Goal: Transaction & Acquisition: Purchase product/service

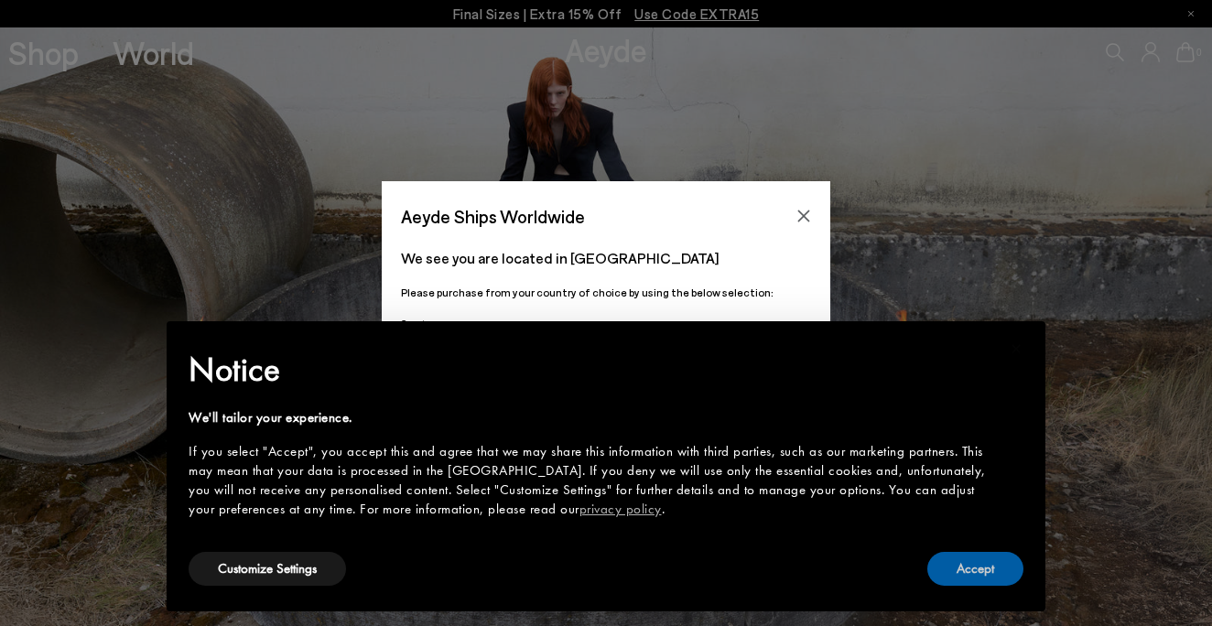
click at [952, 570] on button "Accept" at bounding box center [976, 569] width 96 height 34
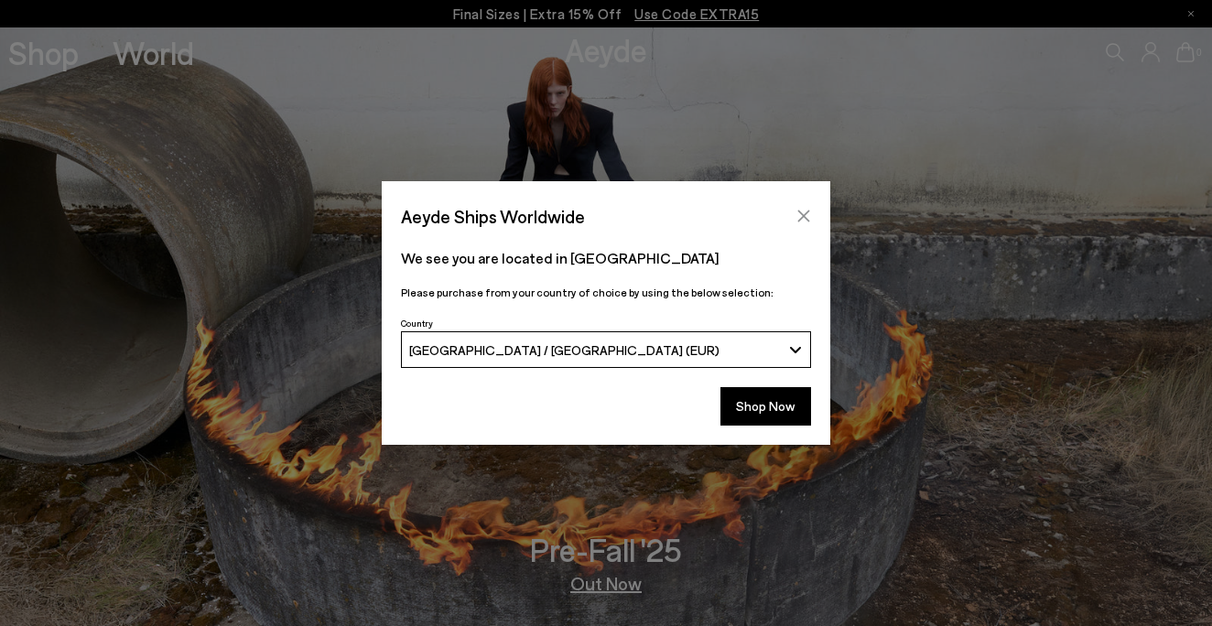
click at [803, 206] on button "Close" at bounding box center [803, 215] width 27 height 27
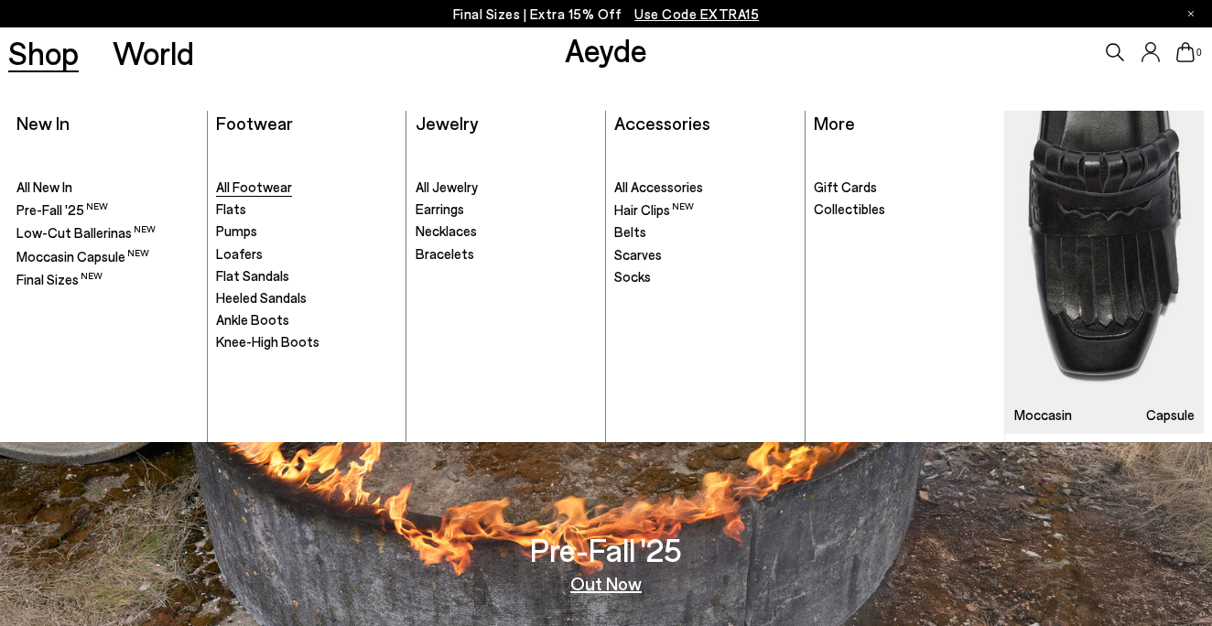
click at [273, 191] on span "All Footwear" at bounding box center [254, 187] width 76 height 16
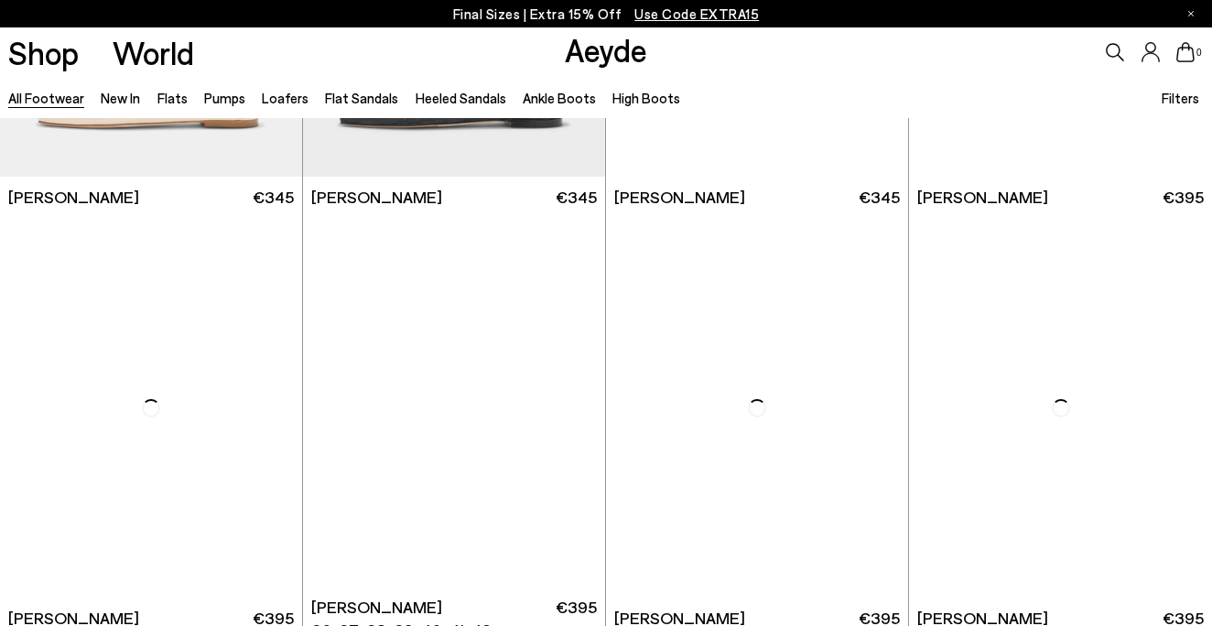
scroll to position [1311, 0]
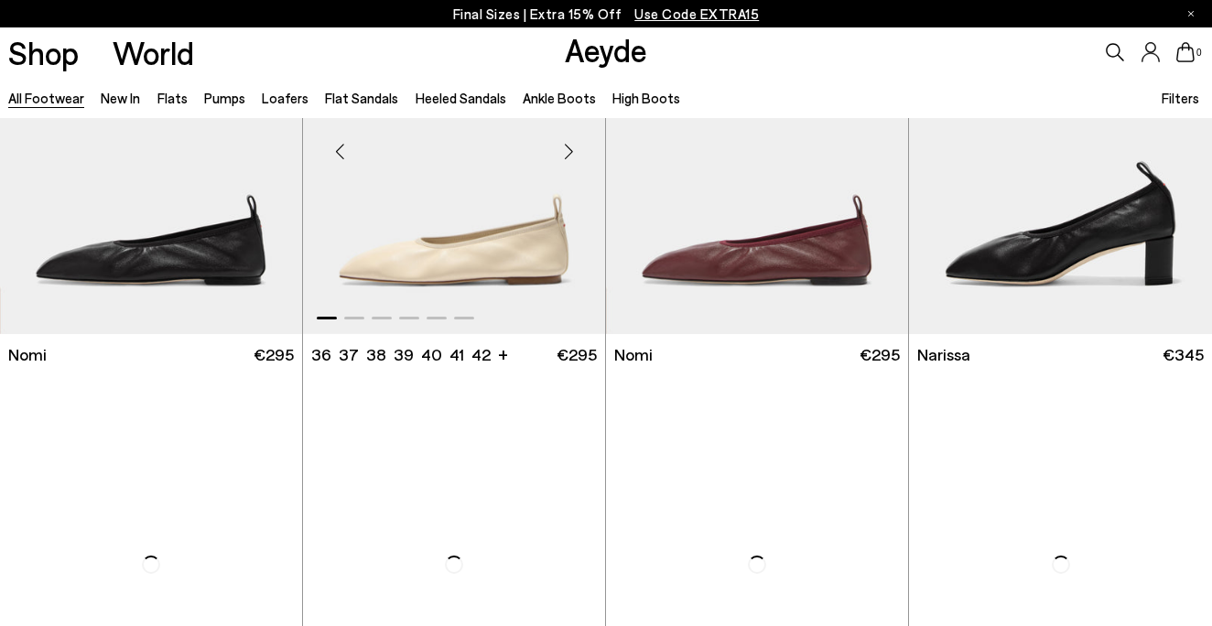
scroll to position [3964, 0]
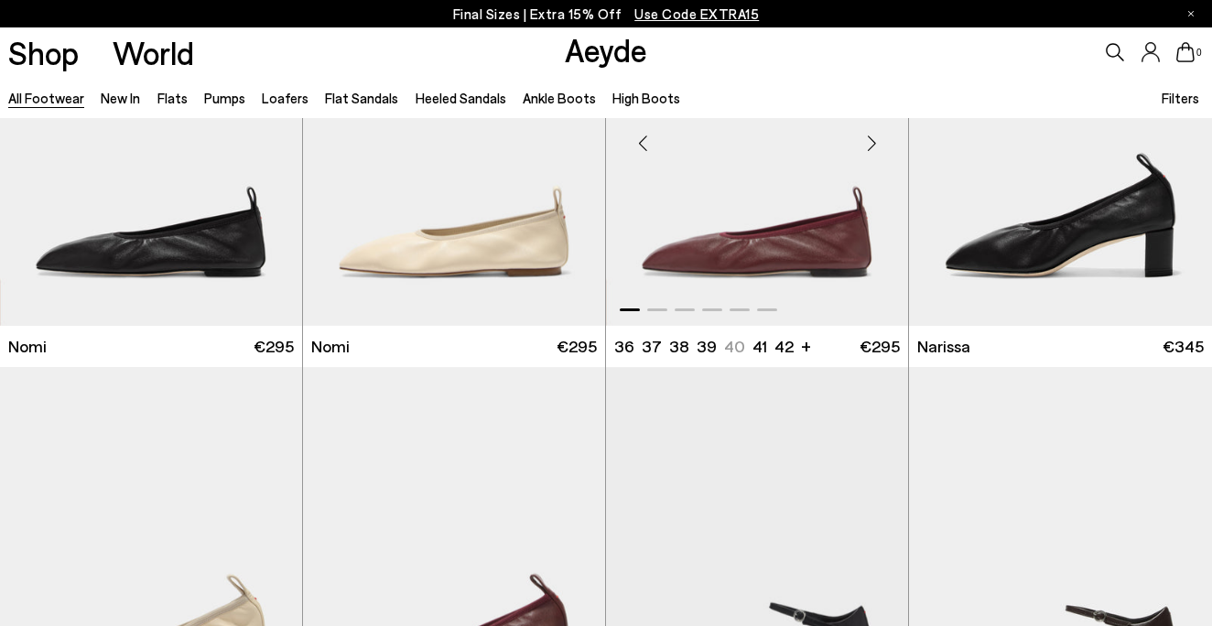
click at [876, 144] on div "Next slide" at bounding box center [871, 142] width 55 height 55
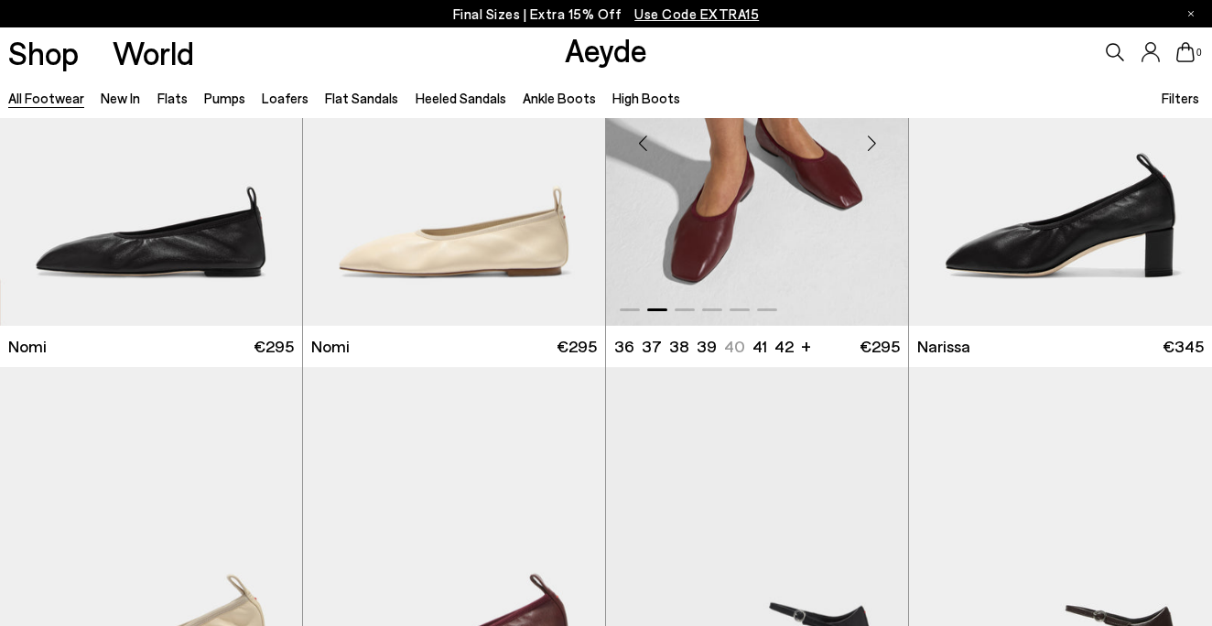
click at [876, 144] on div "Next slide" at bounding box center [871, 142] width 55 height 55
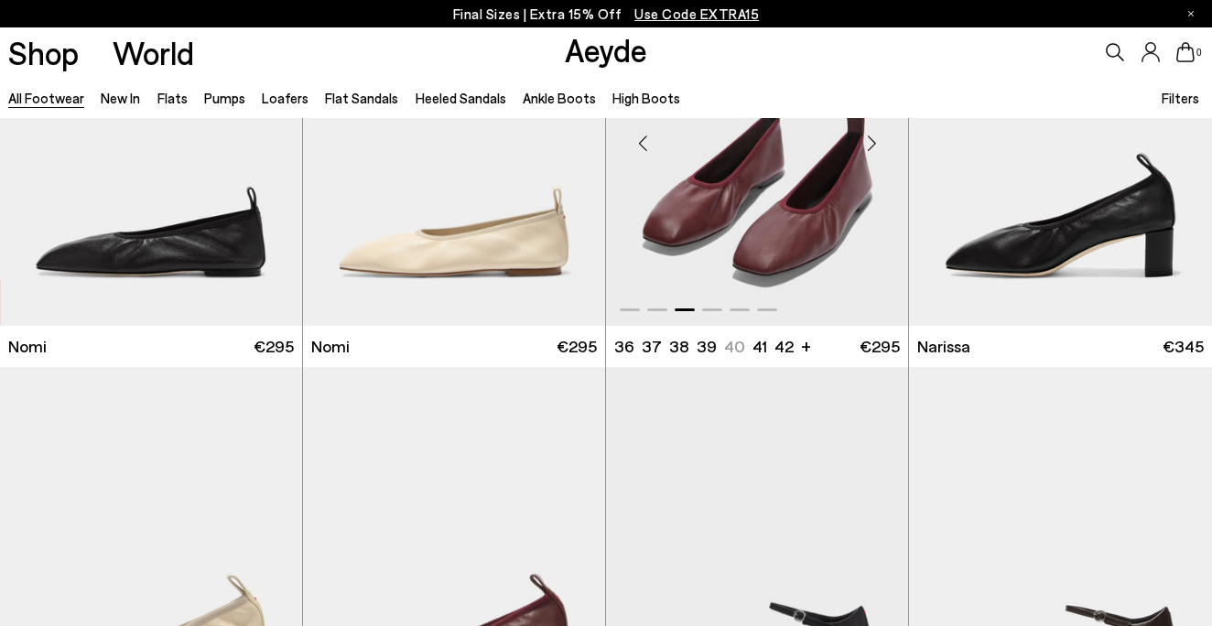
click at [876, 144] on div "Next slide" at bounding box center [871, 142] width 55 height 55
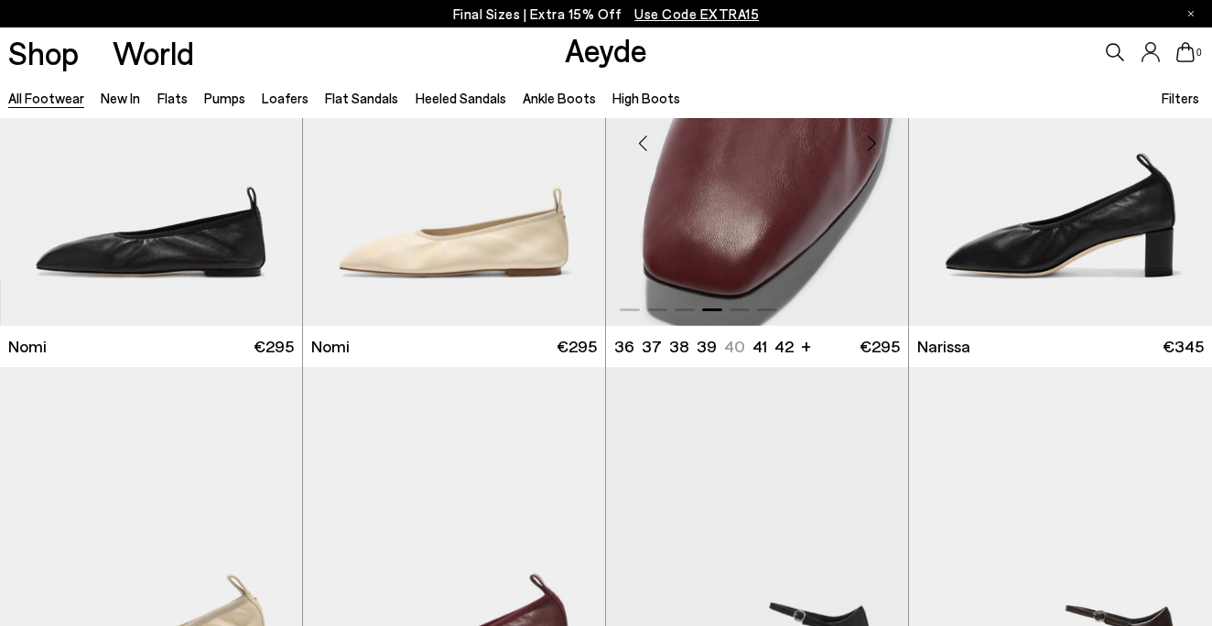
click at [876, 144] on div "Next slide" at bounding box center [871, 142] width 55 height 55
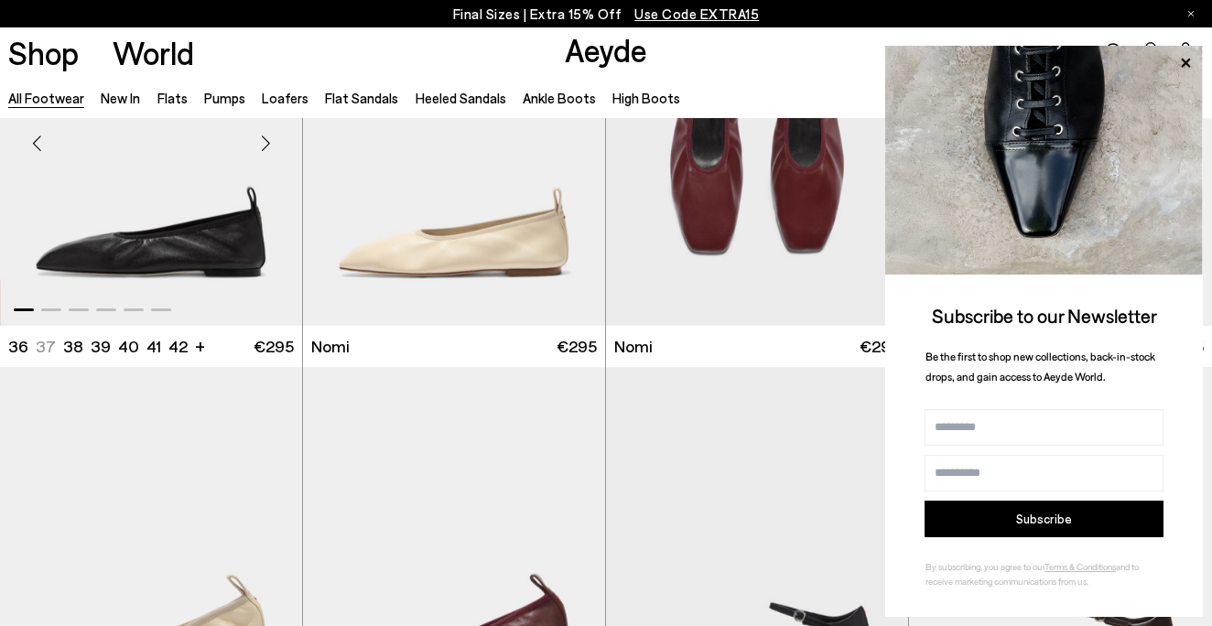
click at [264, 146] on div "Next slide" at bounding box center [265, 142] width 55 height 55
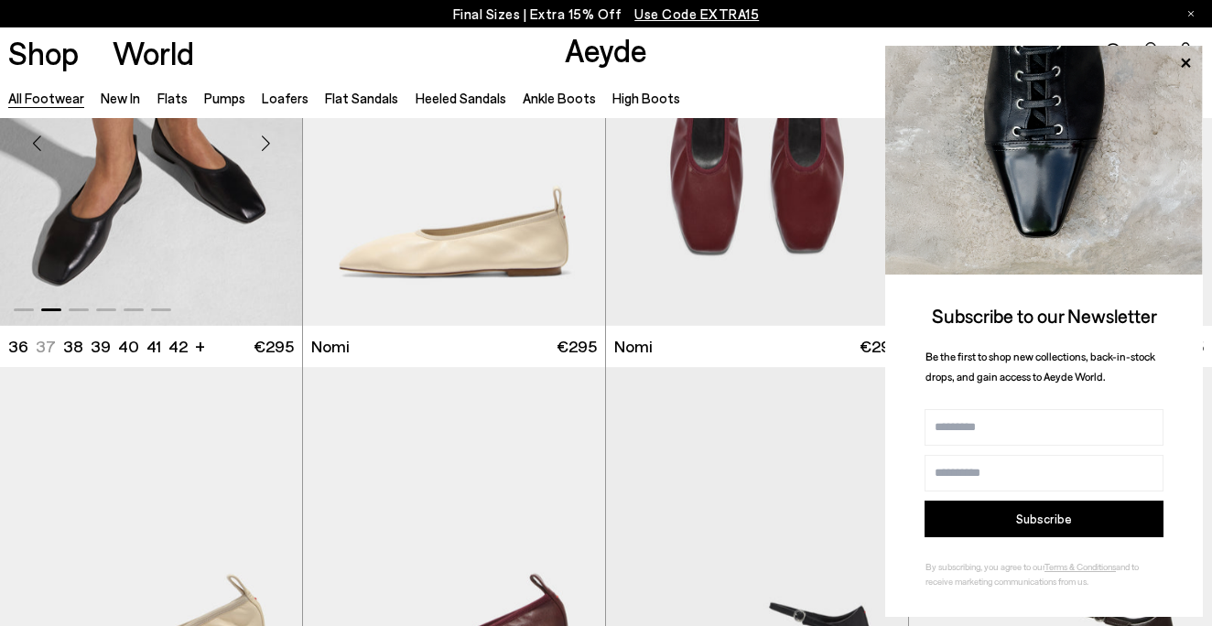
click at [264, 146] on div "Next slide" at bounding box center [265, 142] width 55 height 55
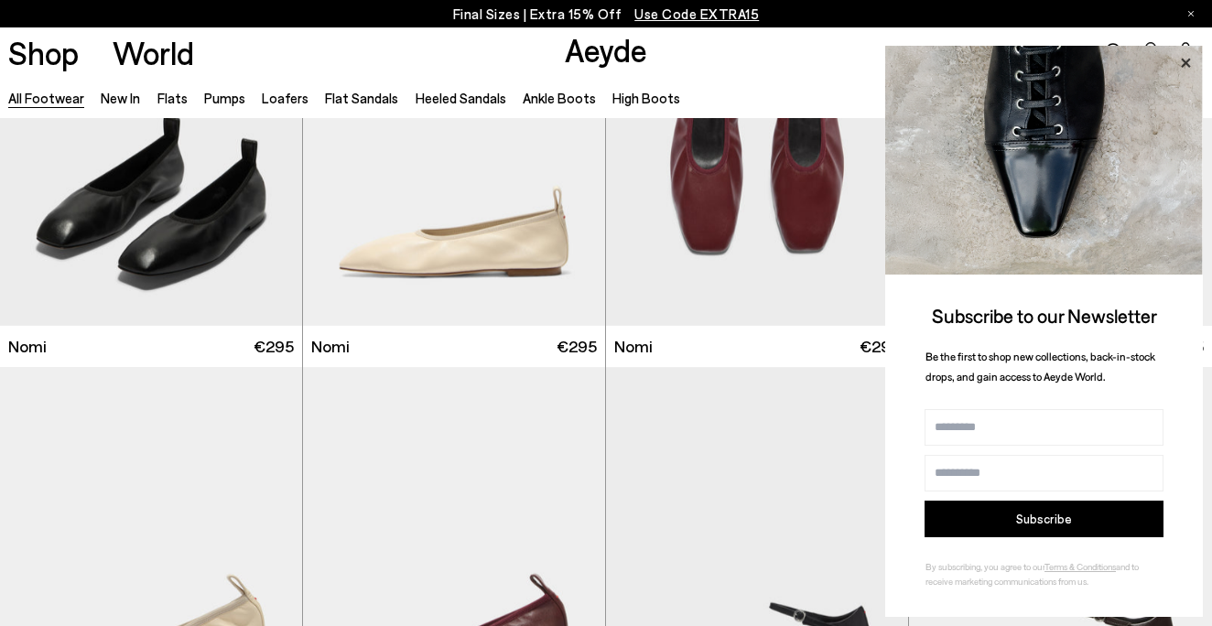
click at [1190, 62] on icon at bounding box center [1186, 63] width 24 height 24
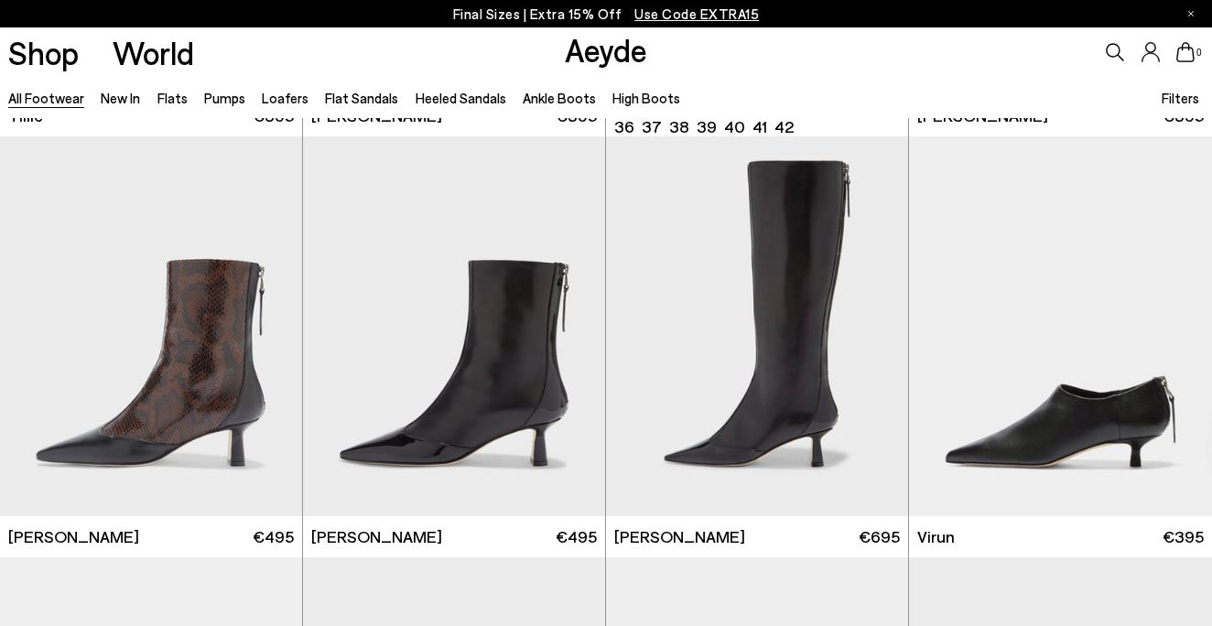
scroll to position [5058, 0]
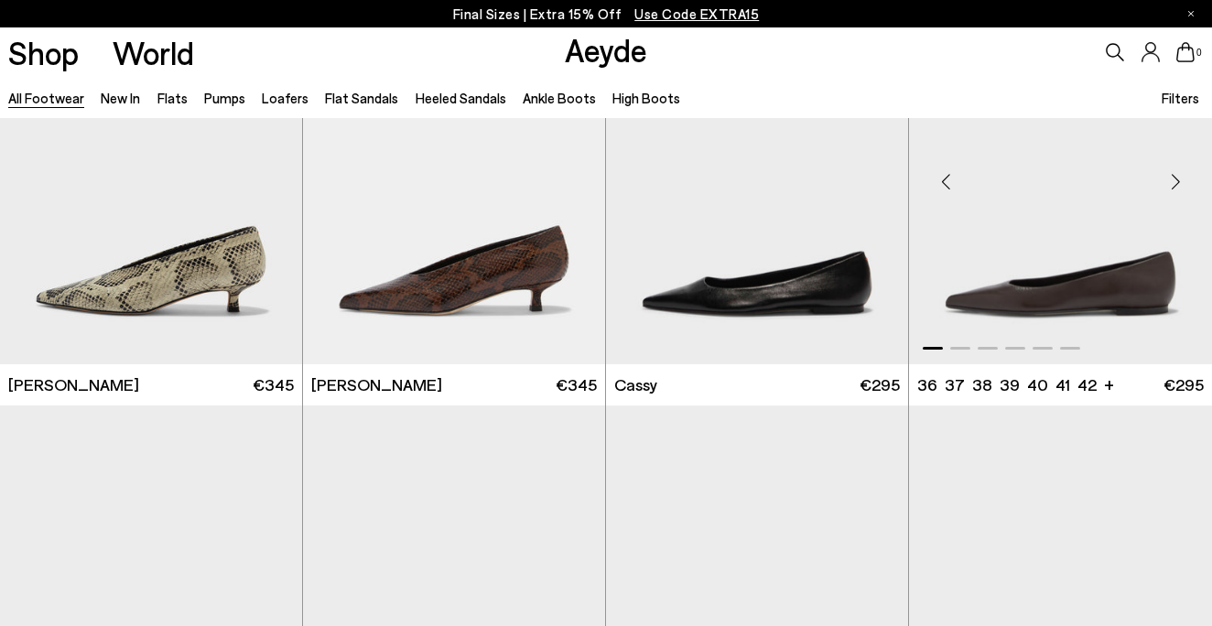
scroll to position [6025, 0]
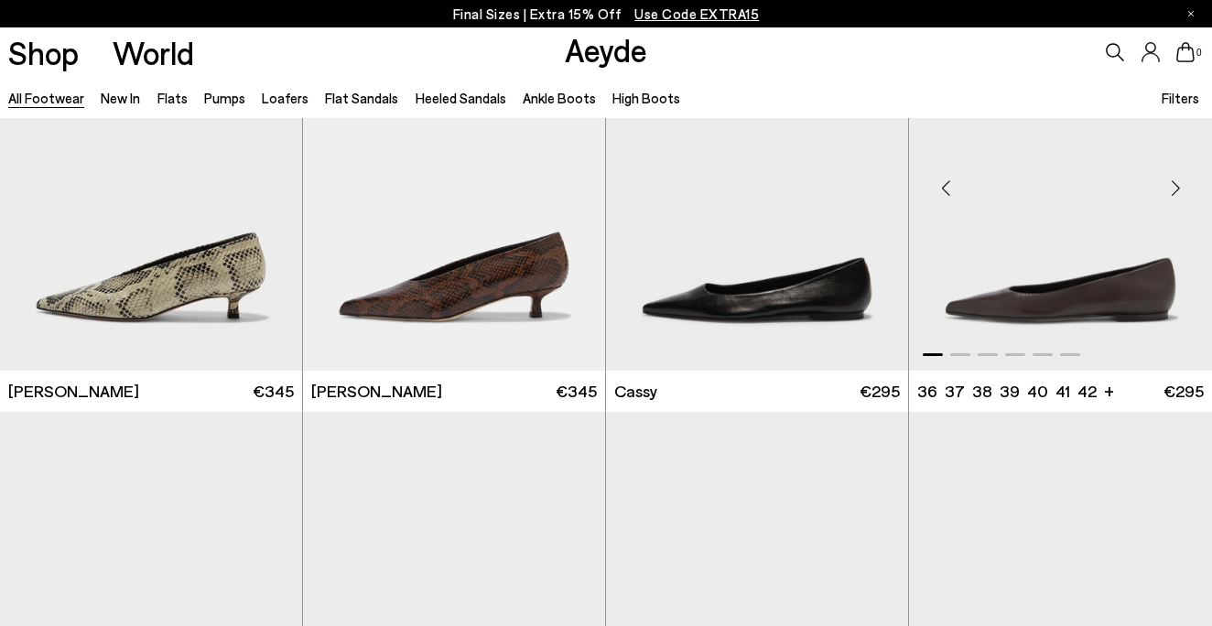
click at [1174, 191] on div "Next slide" at bounding box center [1175, 187] width 55 height 55
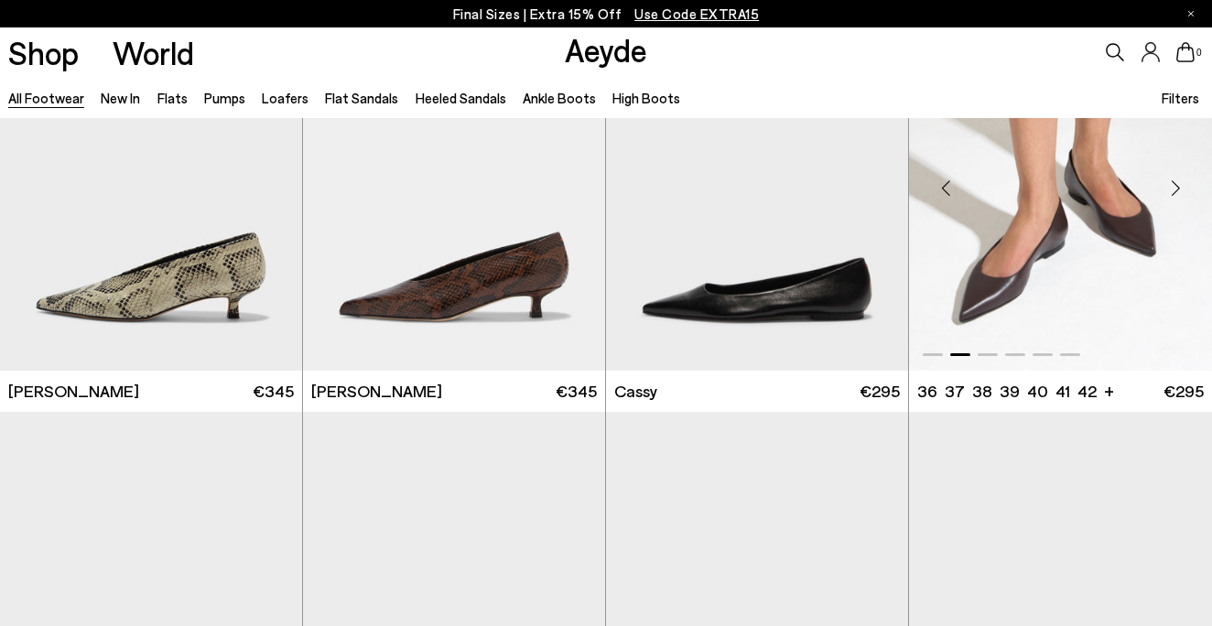
click at [1174, 191] on div "Next slide" at bounding box center [1175, 187] width 55 height 55
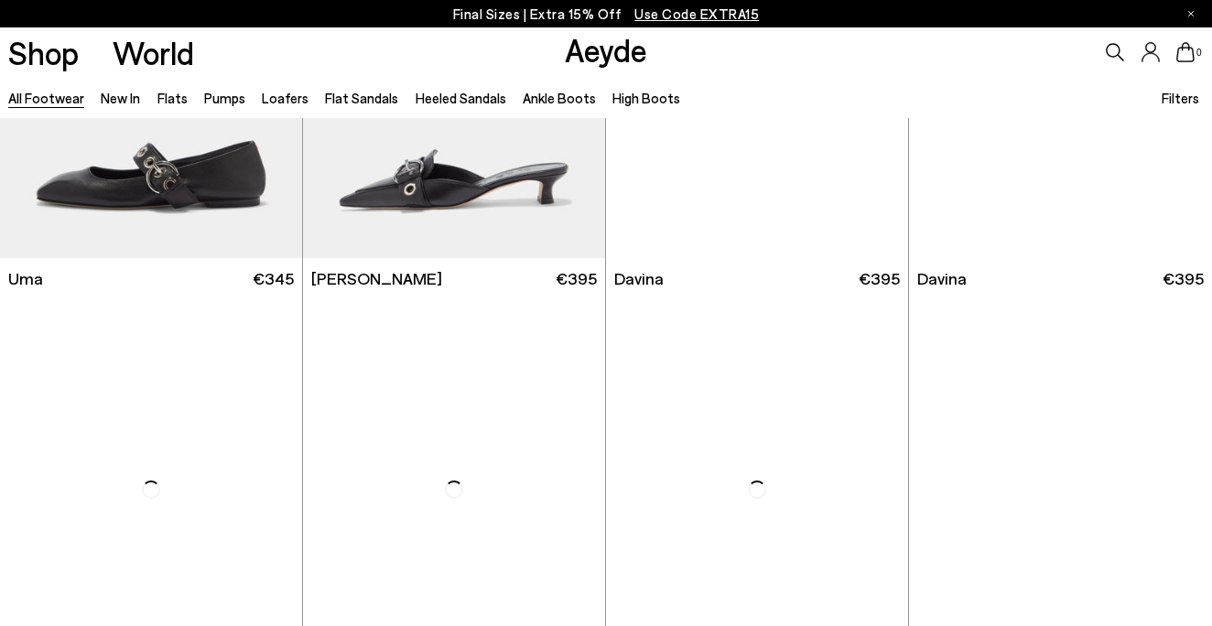
scroll to position [9336, 0]
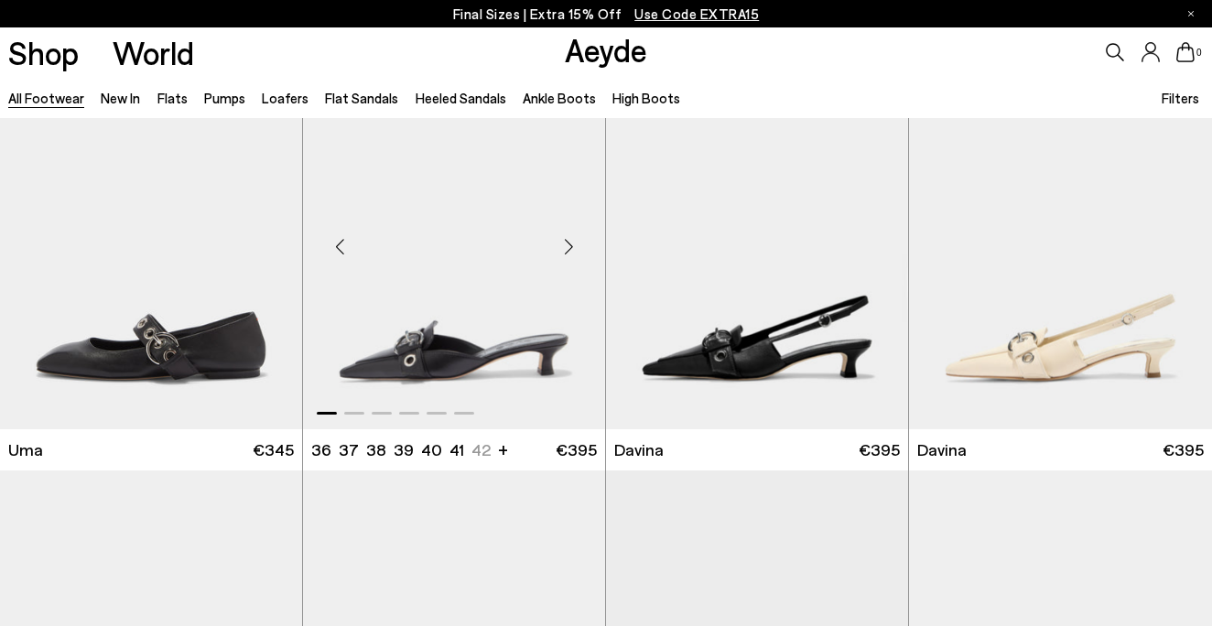
click at [566, 243] on div "Next slide" at bounding box center [568, 247] width 55 height 55
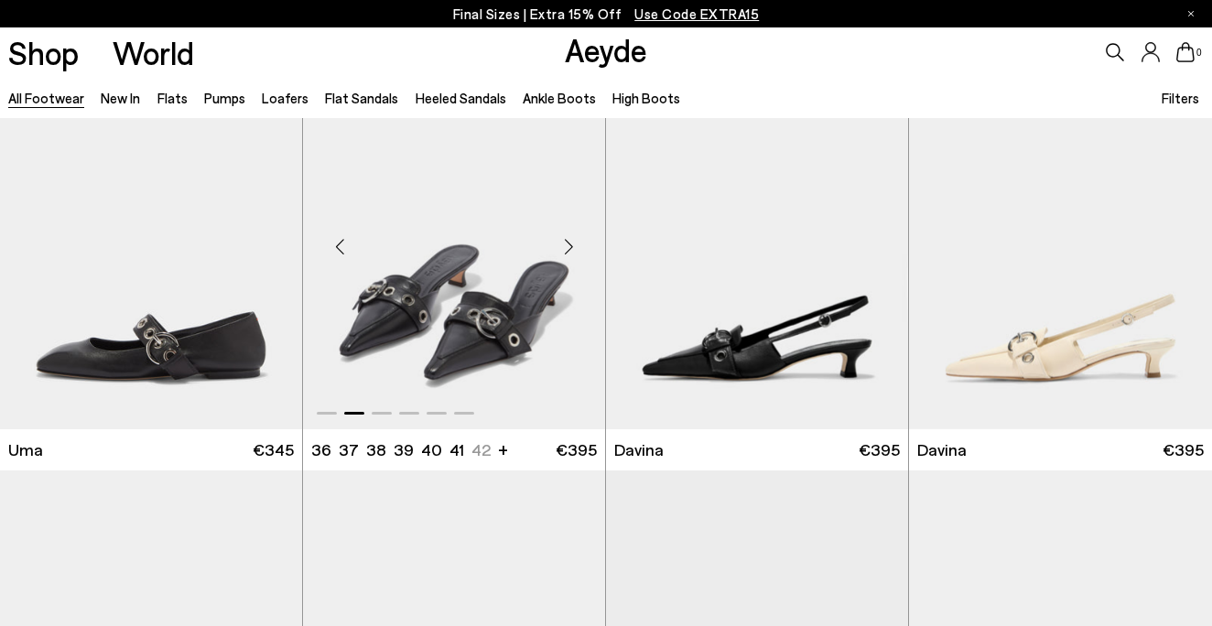
click at [566, 241] on div "Next slide" at bounding box center [568, 247] width 55 height 55
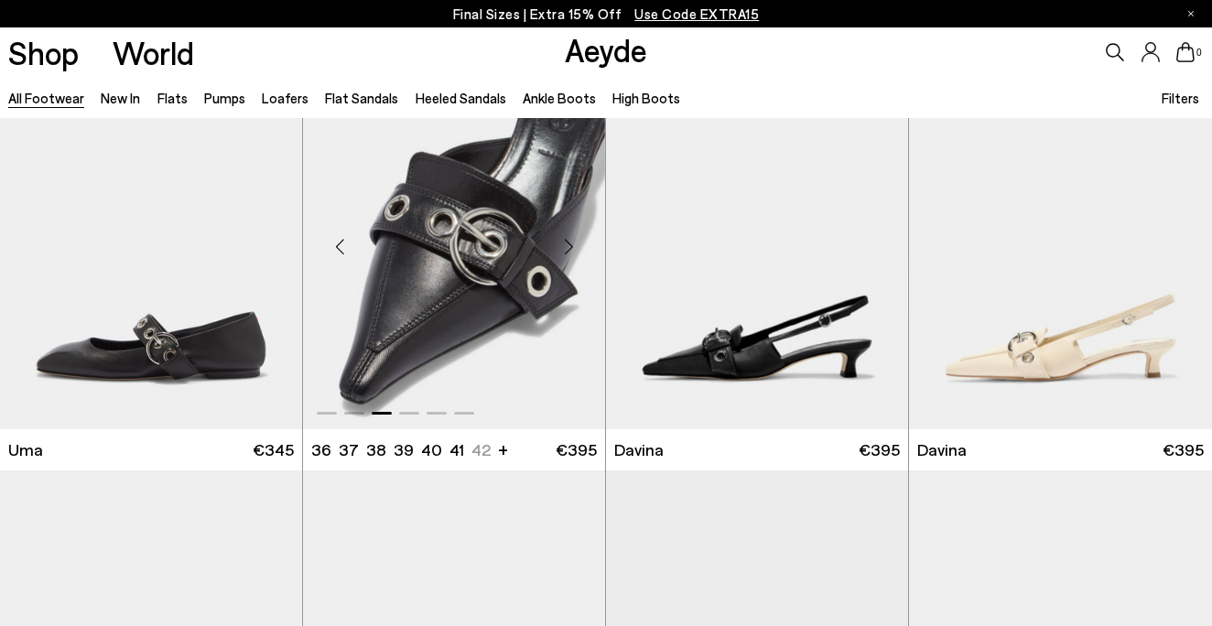
click at [566, 241] on div "Next slide" at bounding box center [568, 247] width 55 height 55
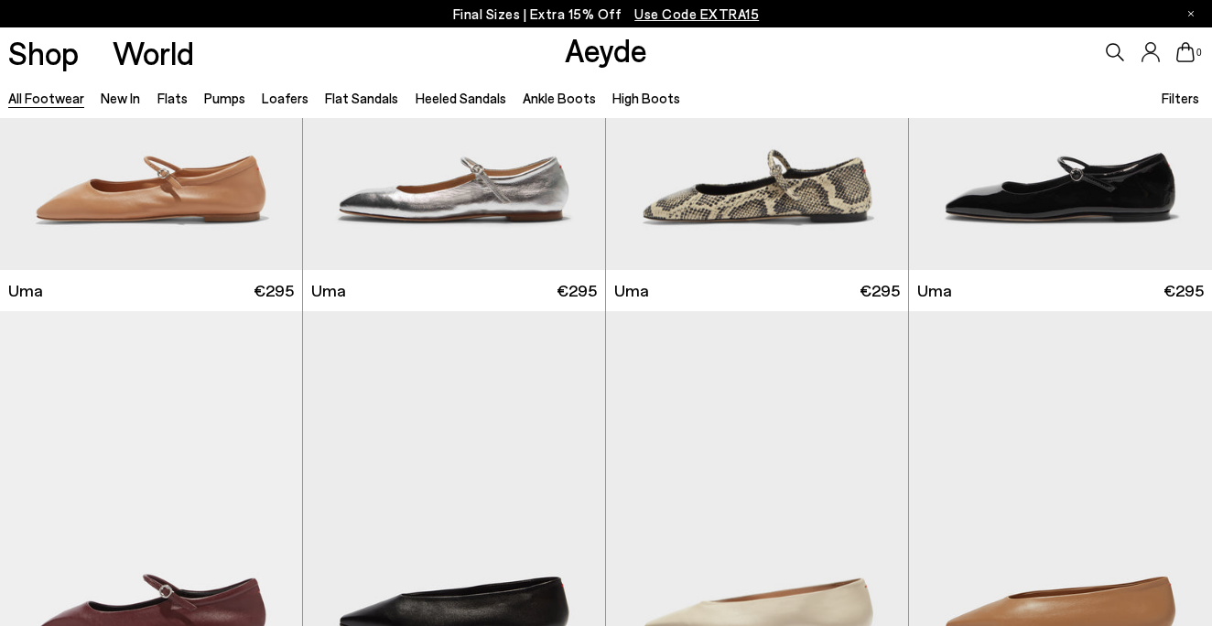
scroll to position [12992, 0]
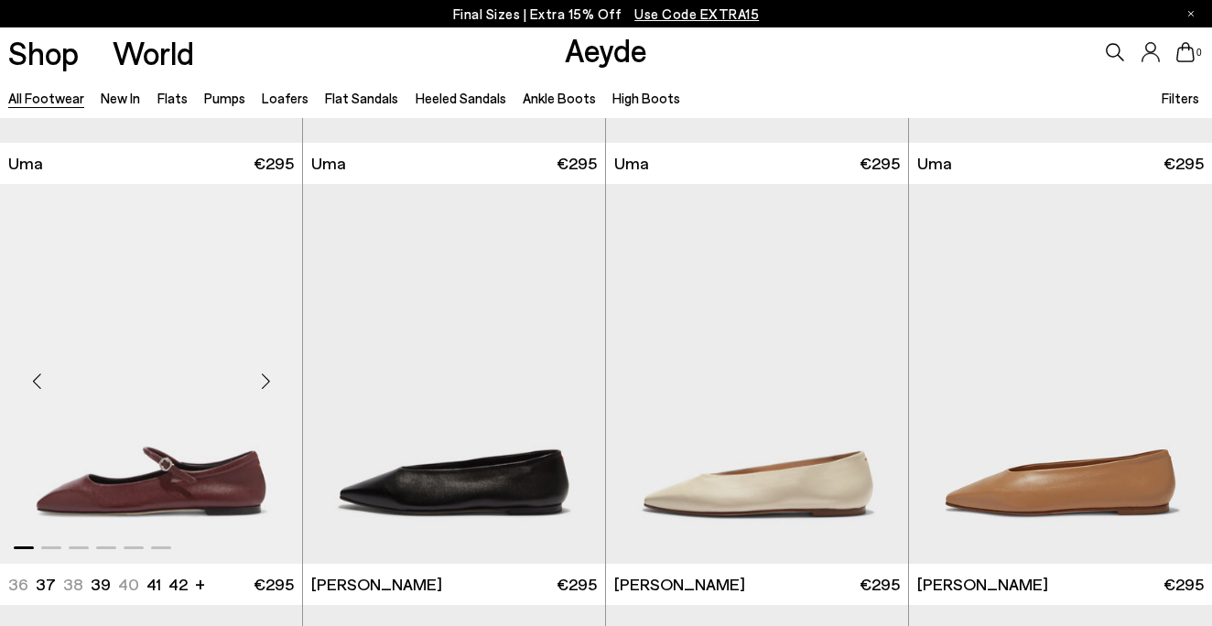
click at [270, 380] on div "Next slide" at bounding box center [265, 381] width 55 height 55
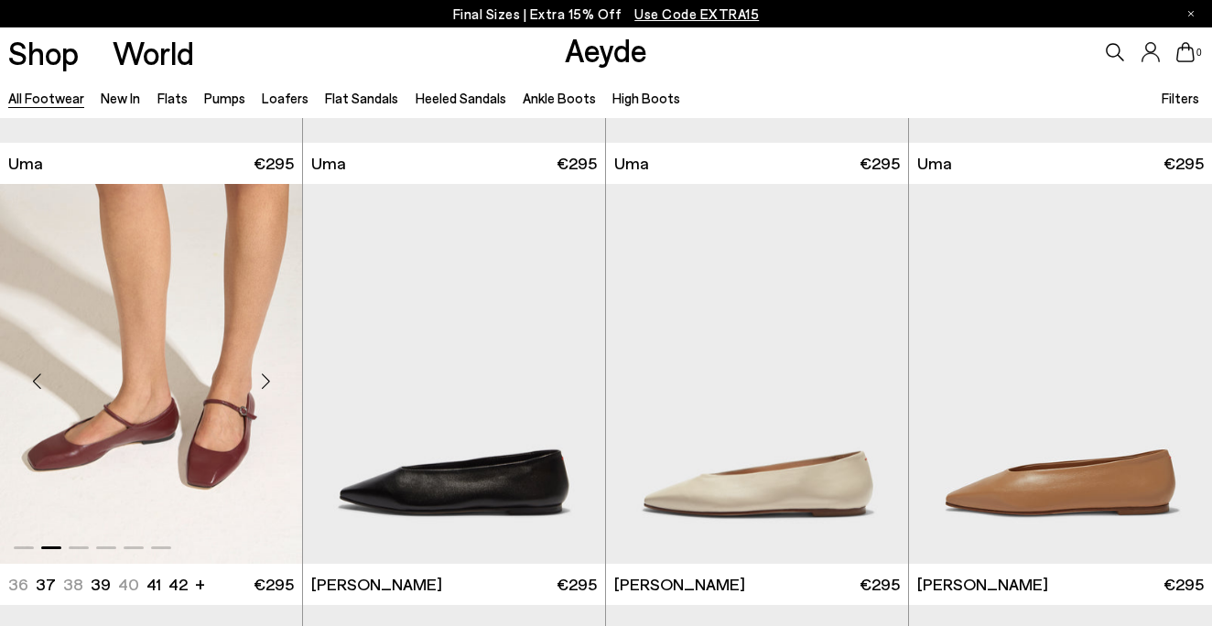
click at [270, 380] on div "Next slide" at bounding box center [265, 381] width 55 height 55
